Goal: Check status

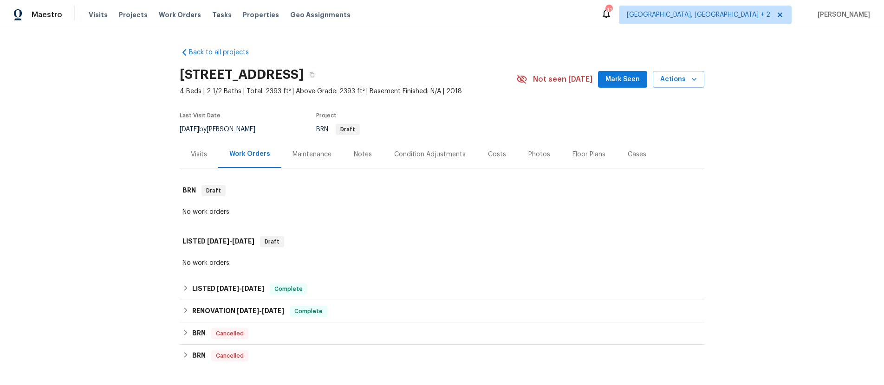
scroll to position [26, 0]
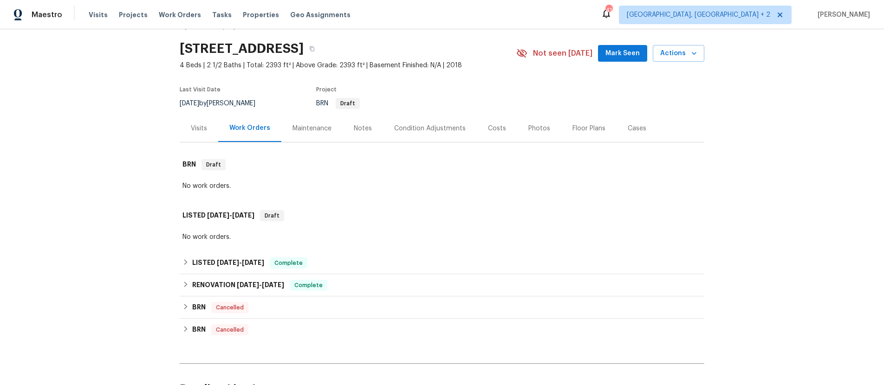
click at [200, 131] on div "Visits" at bounding box center [199, 128] width 16 height 9
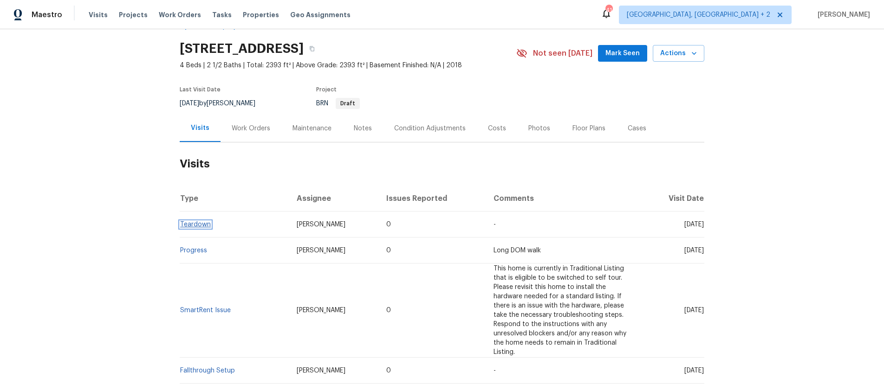
click at [200, 224] on link "Teardown" at bounding box center [195, 225] width 31 height 7
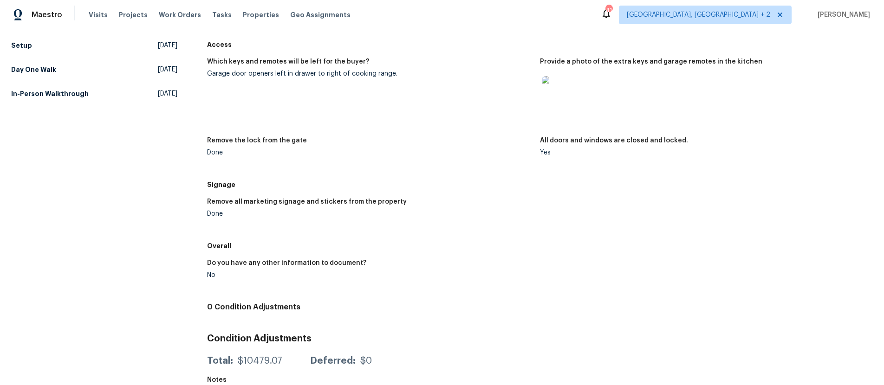
scroll to position [246, 0]
click at [567, 99] on img at bounding box center [557, 92] width 30 height 30
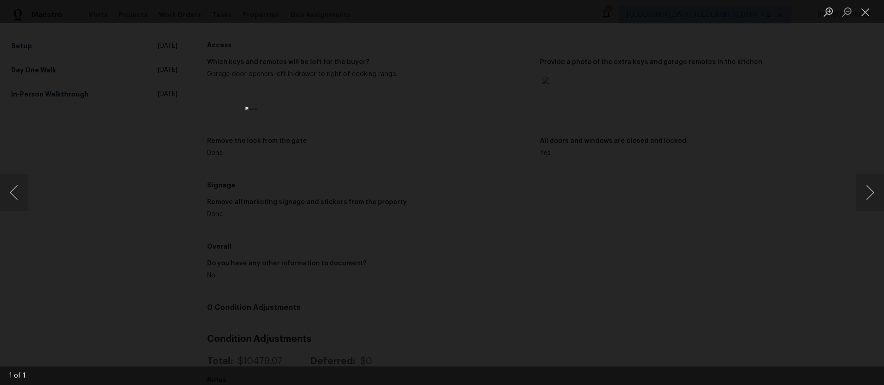
click at [630, 94] on div "Lightbox" at bounding box center [442, 192] width 884 height 385
